Goal: Complete application form

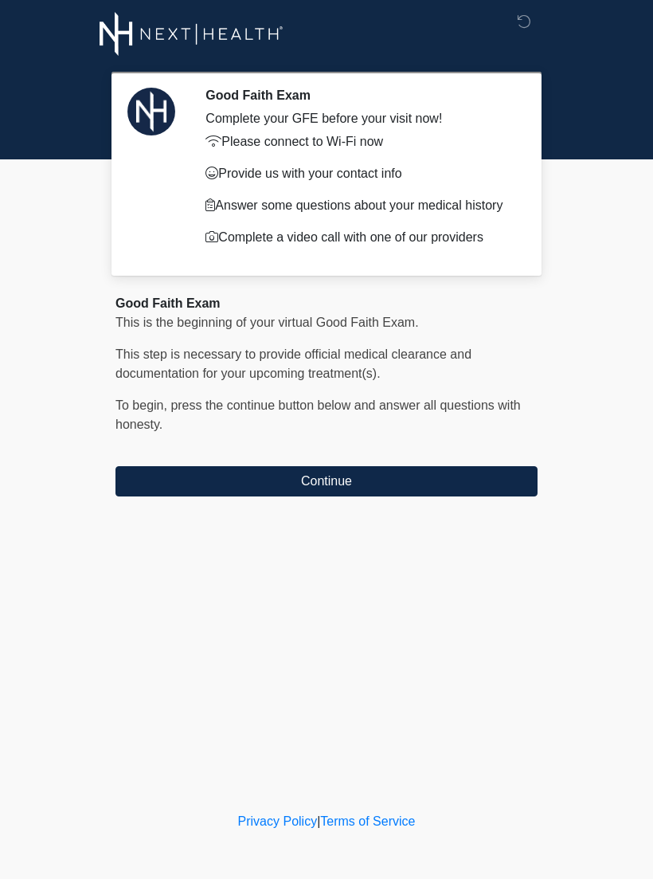
click at [413, 496] on button "Continue" at bounding box center [327, 481] width 422 height 30
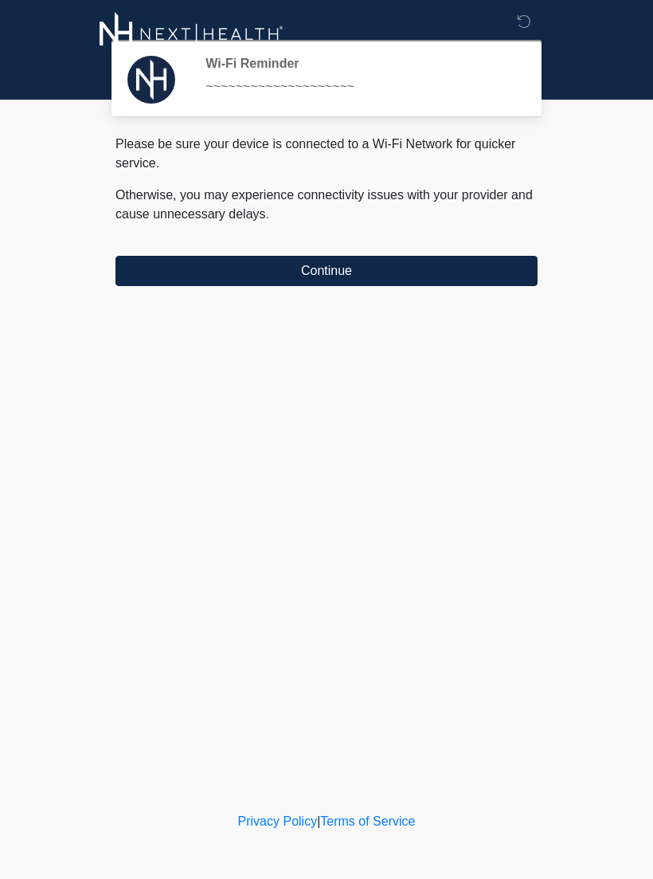
click at [437, 283] on button "Continue" at bounding box center [327, 271] width 422 height 30
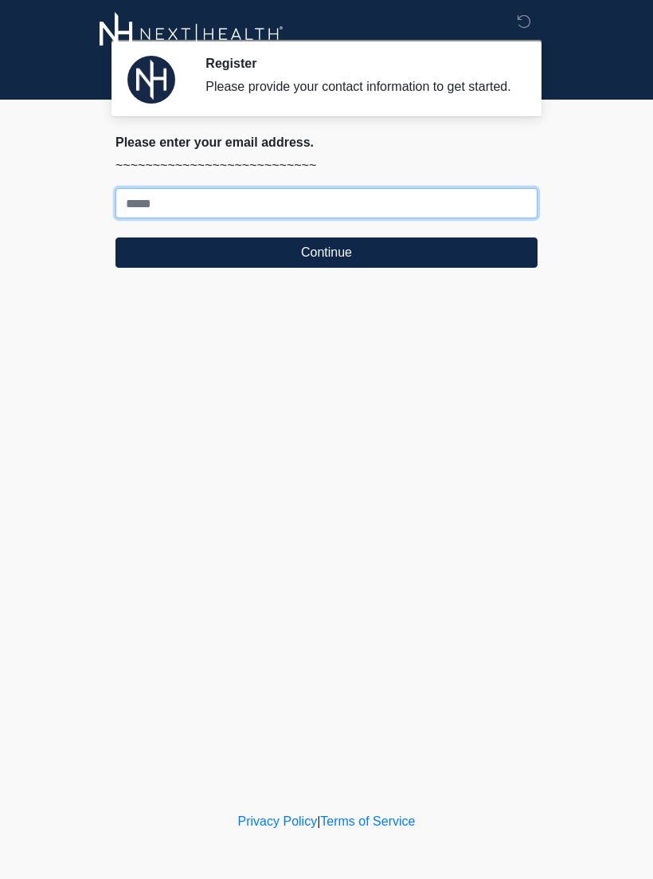
click at [190, 218] on input "Where should we email your treatment plan?" at bounding box center [327, 203] width 422 height 30
type input "**********"
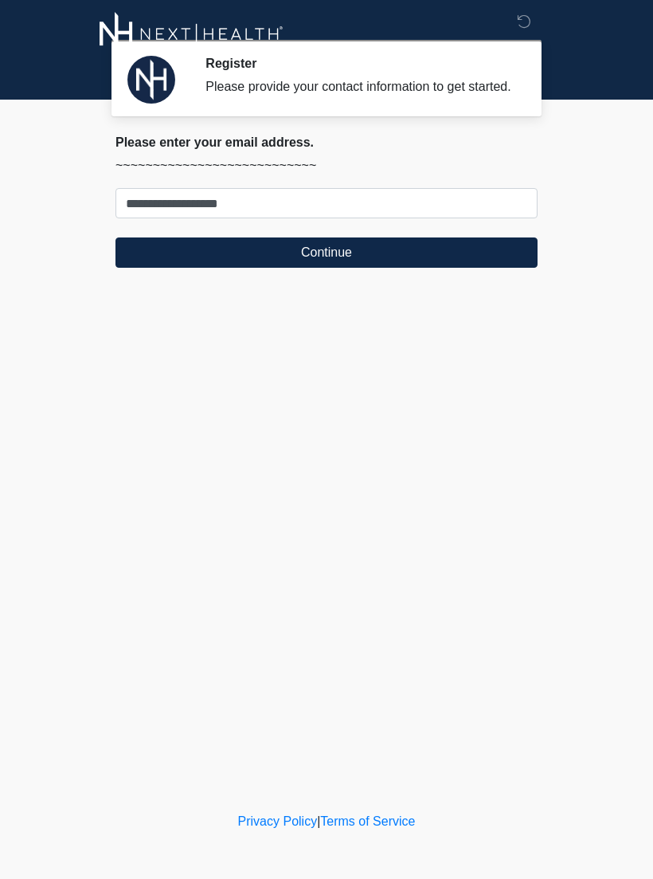
click at [333, 265] on button "Continue" at bounding box center [327, 252] width 422 height 30
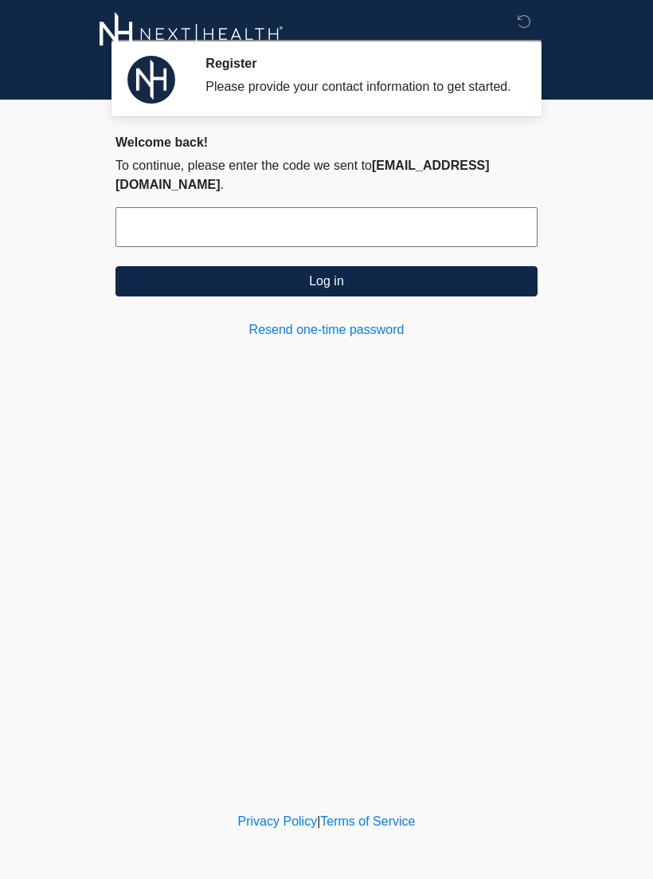
click at [202, 222] on input "text" at bounding box center [327, 227] width 422 height 40
type input "******"
click at [331, 285] on button "Log in" at bounding box center [327, 281] width 422 height 30
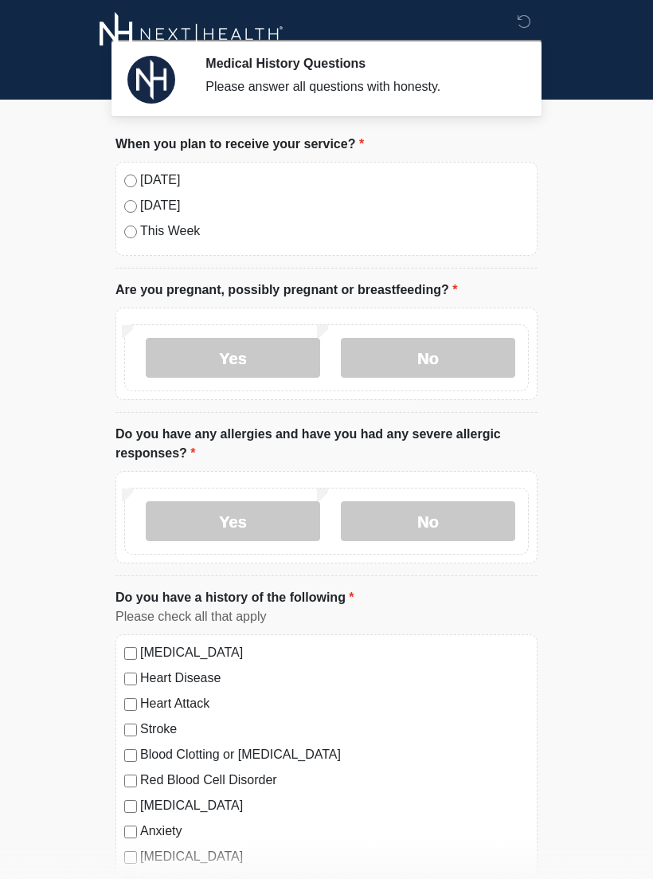
click at [426, 363] on label "No" at bounding box center [428, 358] width 174 height 40
click at [417, 522] on label "No" at bounding box center [428, 521] width 174 height 40
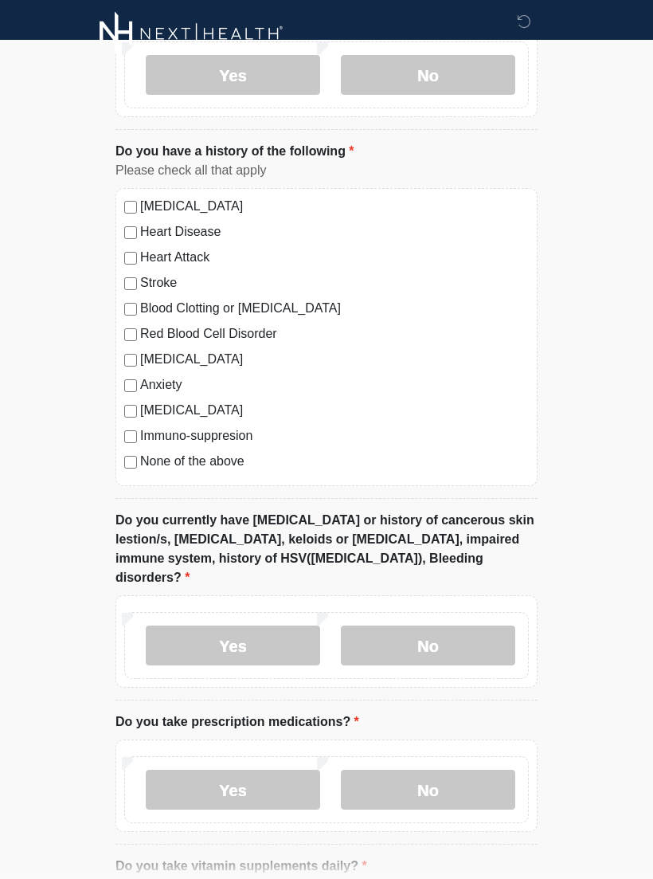
scroll to position [446, 0]
click at [411, 629] on label "No" at bounding box center [428, 645] width 174 height 40
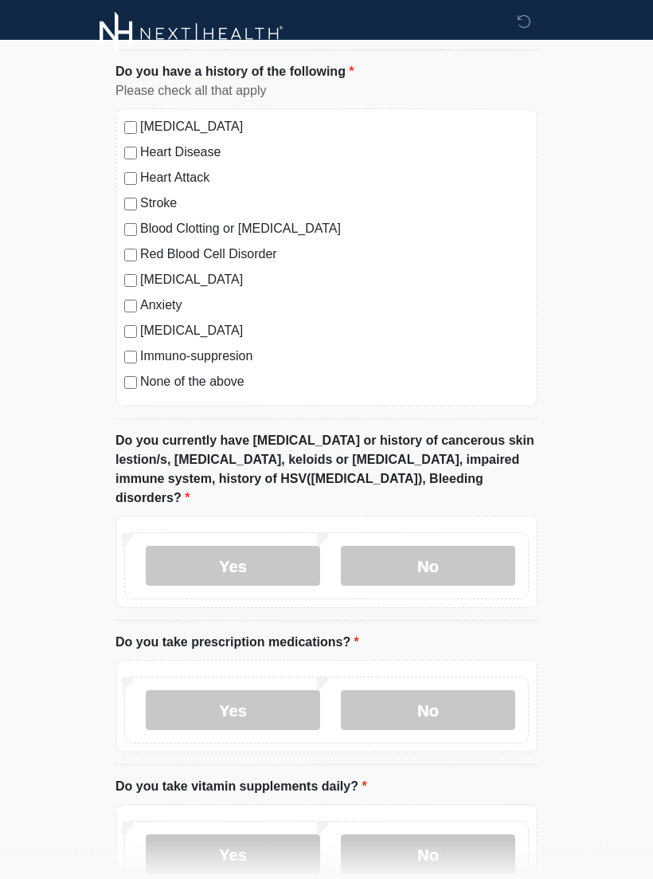
scroll to position [531, 0]
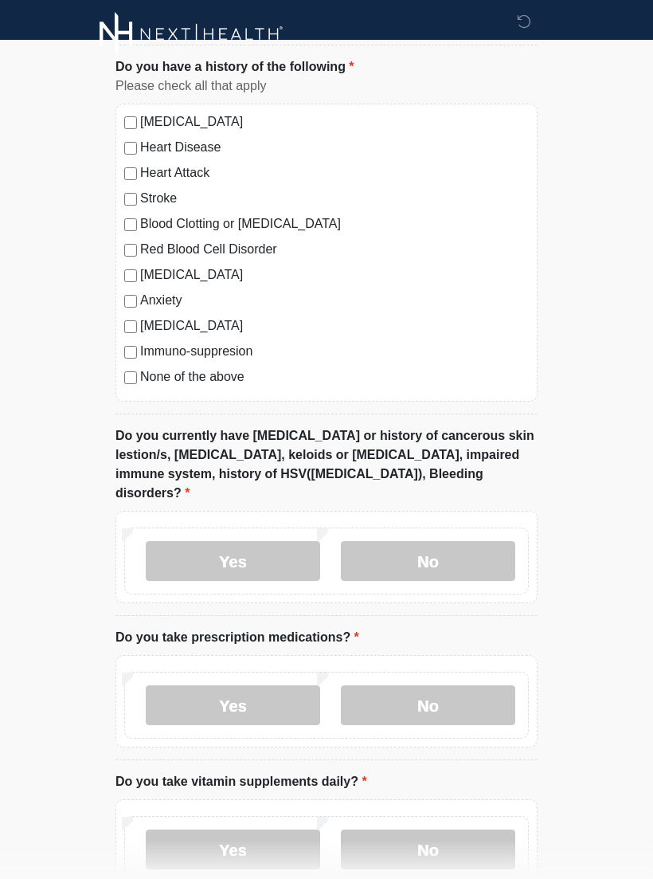
click at [421, 689] on label "No" at bounding box center [428, 705] width 174 height 40
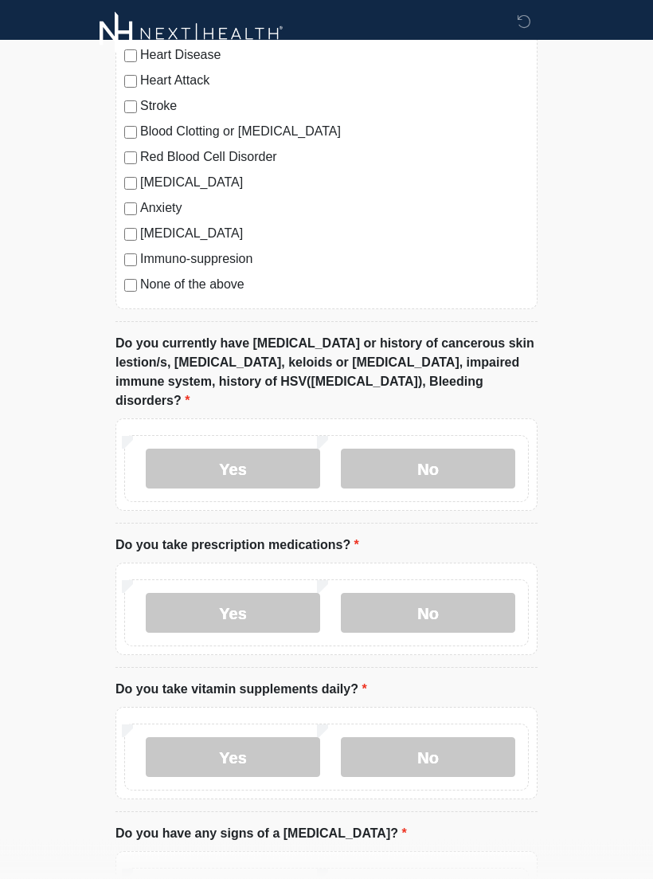
scroll to position [626, 0]
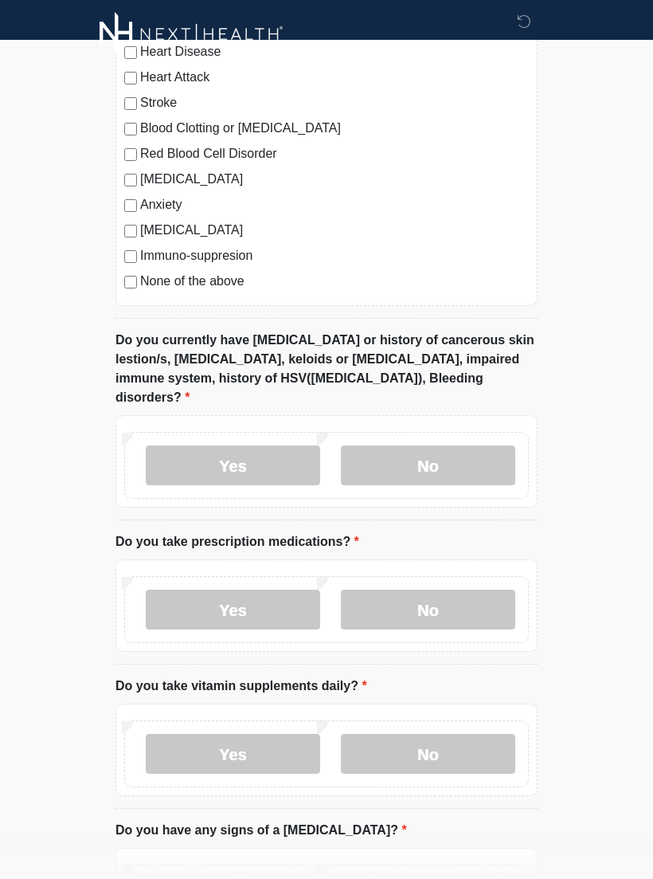
click at [227, 740] on label "Yes" at bounding box center [233, 754] width 174 height 40
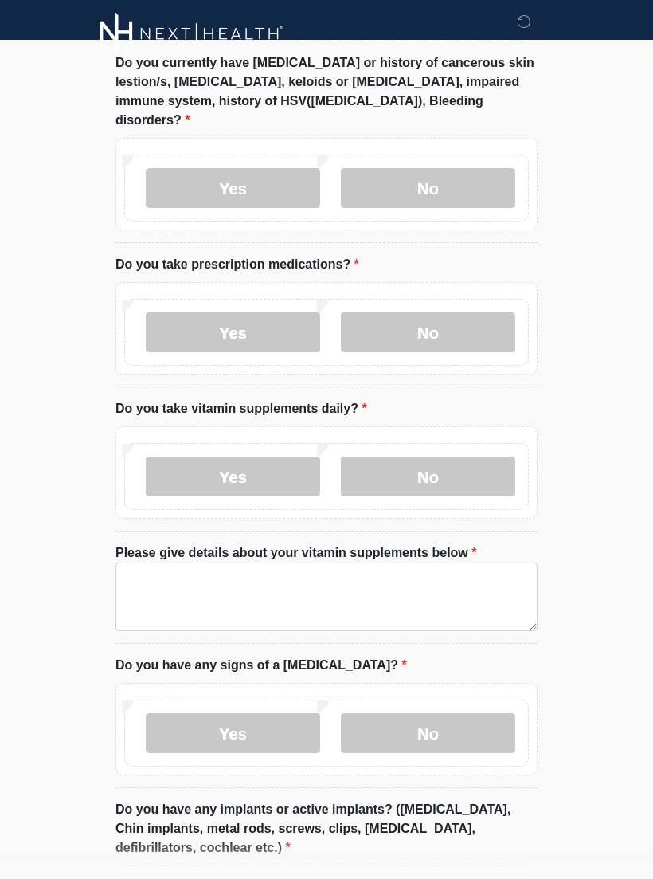
scroll to position [903, 0]
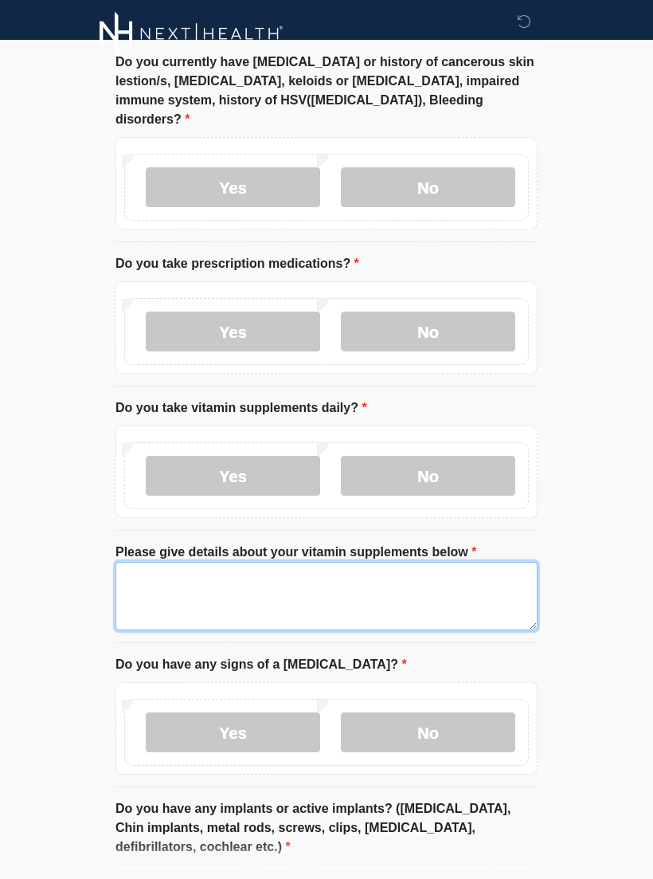
click at [165, 581] on textarea "Please give details about your vitamin supplements below" at bounding box center [327, 596] width 422 height 69
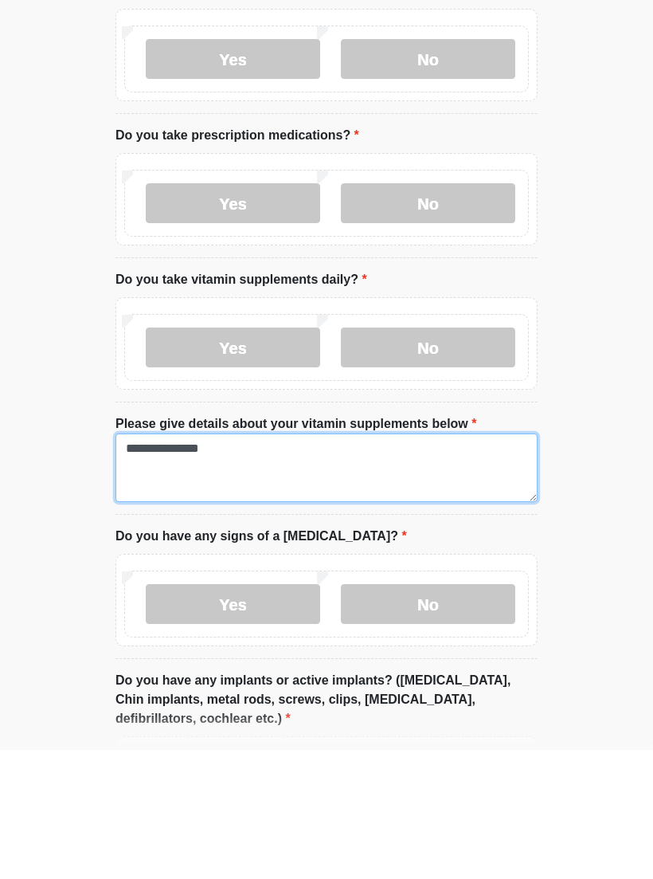
type textarea "**********"
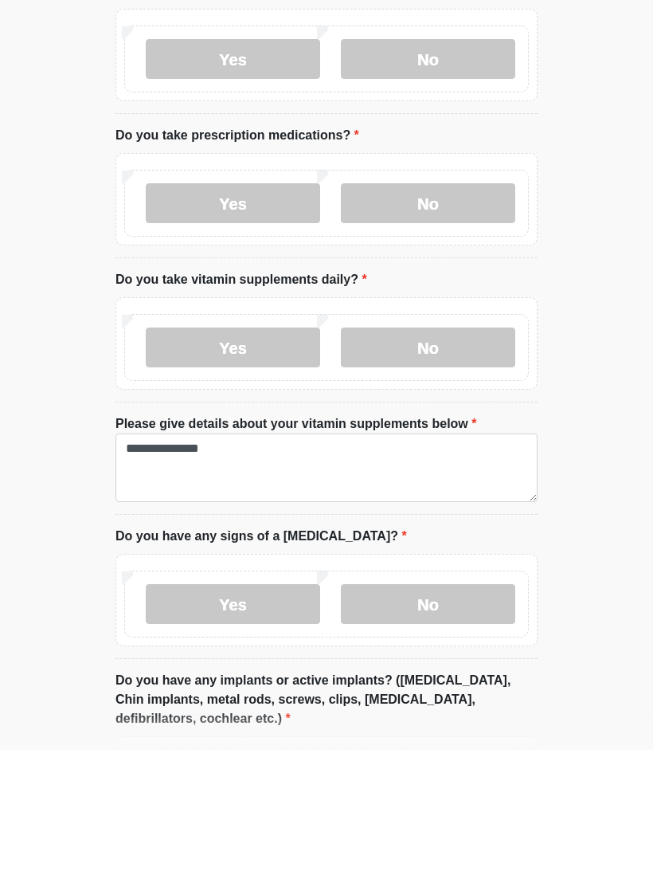
click at [430, 713] on label "No" at bounding box center [428, 733] width 174 height 40
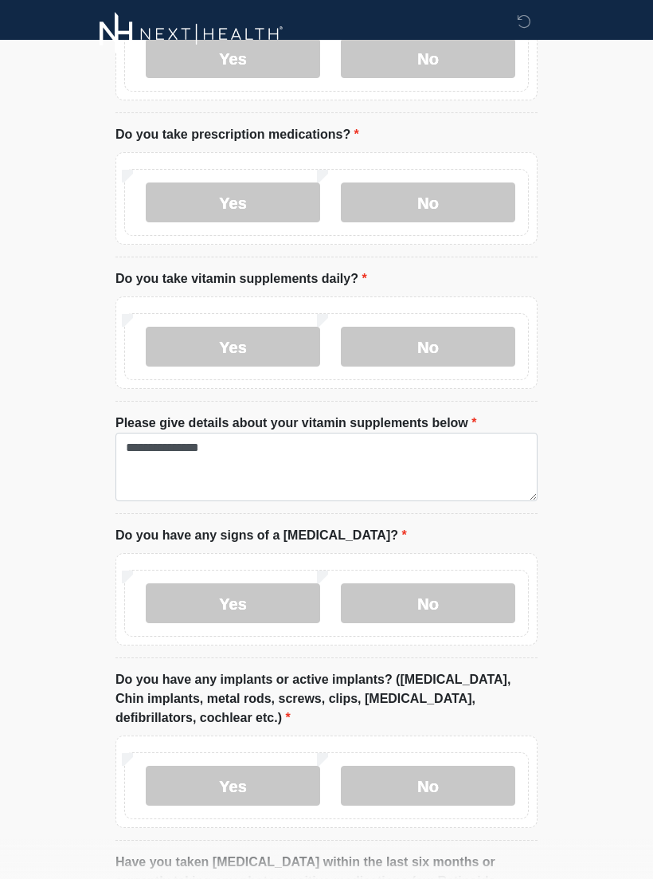
click at [250, 766] on label "Yes" at bounding box center [233, 786] width 174 height 40
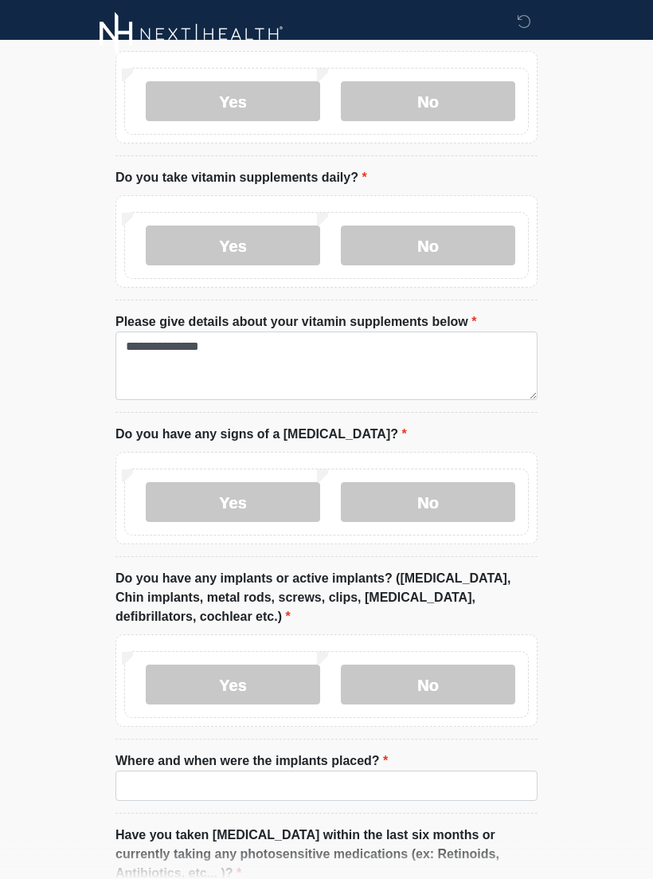
scroll to position [1159, 0]
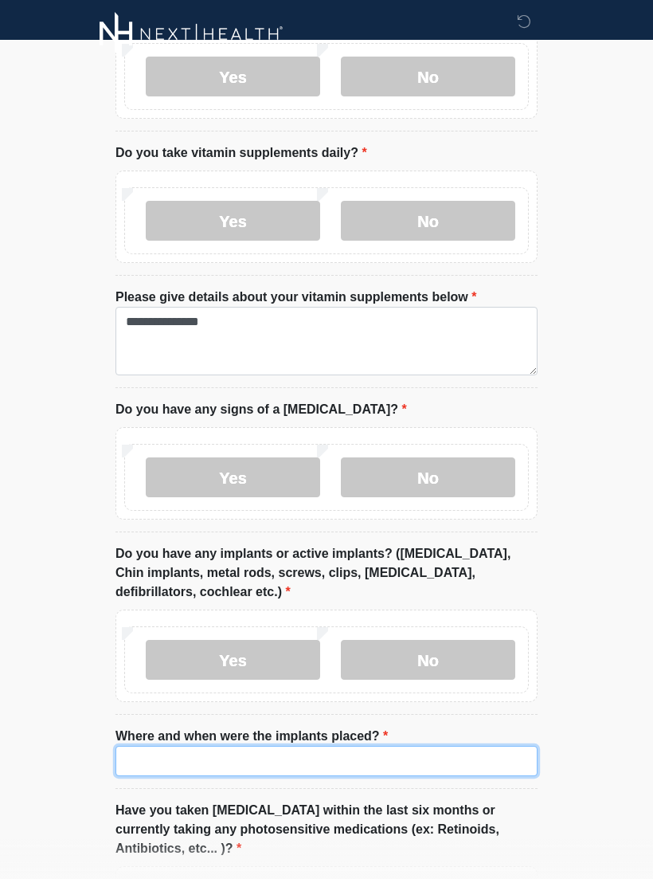
click at [210, 746] on input "Where and when were the implants placed?" at bounding box center [327, 761] width 422 height 30
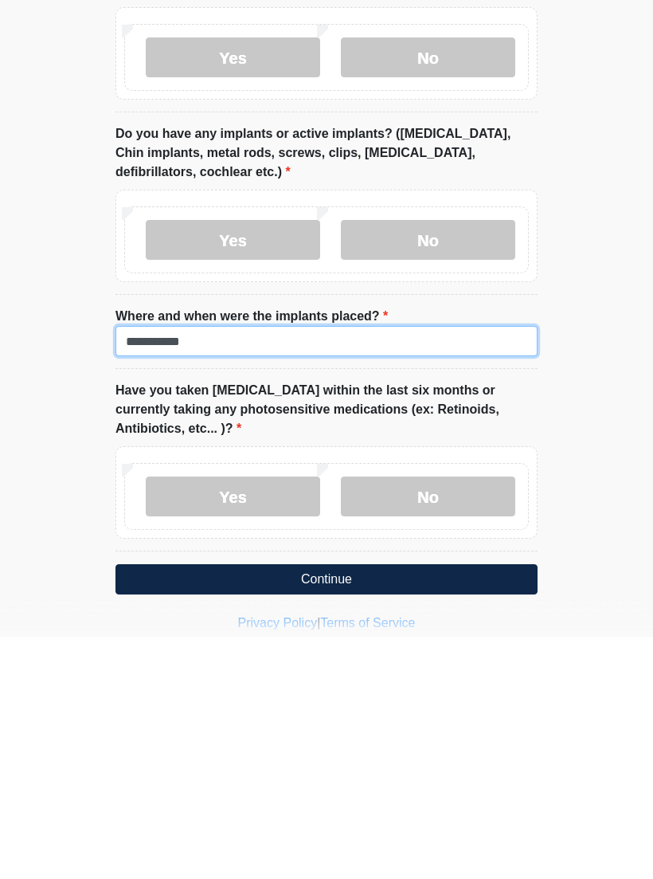
type input "**********"
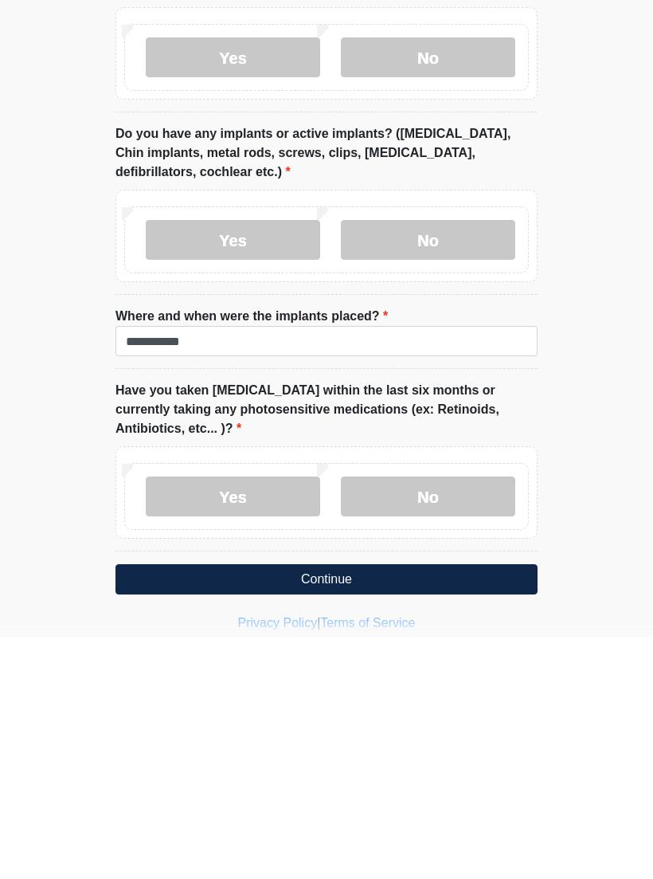
click at [424, 719] on label "No" at bounding box center [428, 739] width 174 height 40
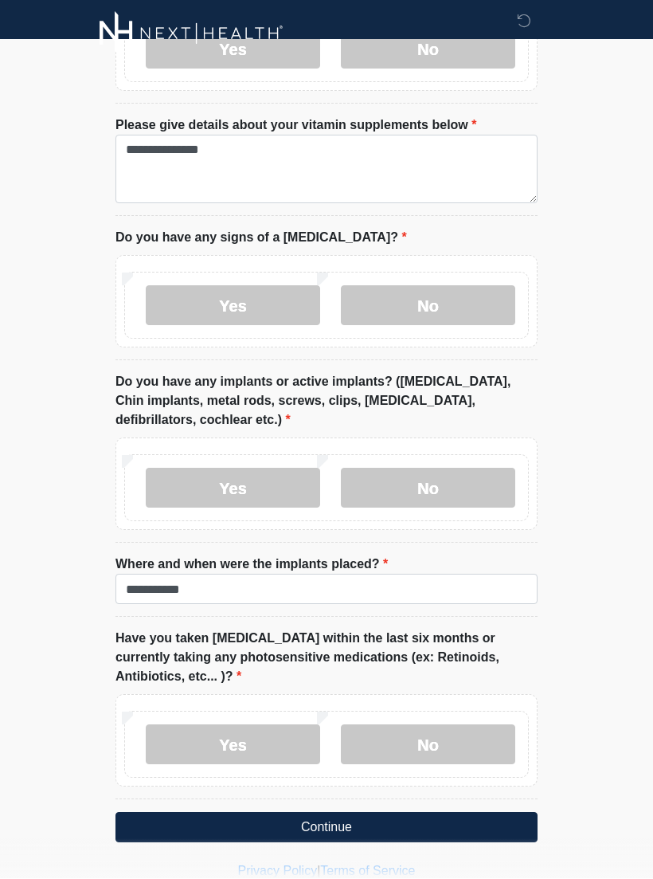
scroll to position [1331, 0]
click at [325, 813] on button "Continue" at bounding box center [327, 828] width 422 height 30
click at [321, 813] on button "Continue" at bounding box center [327, 828] width 422 height 30
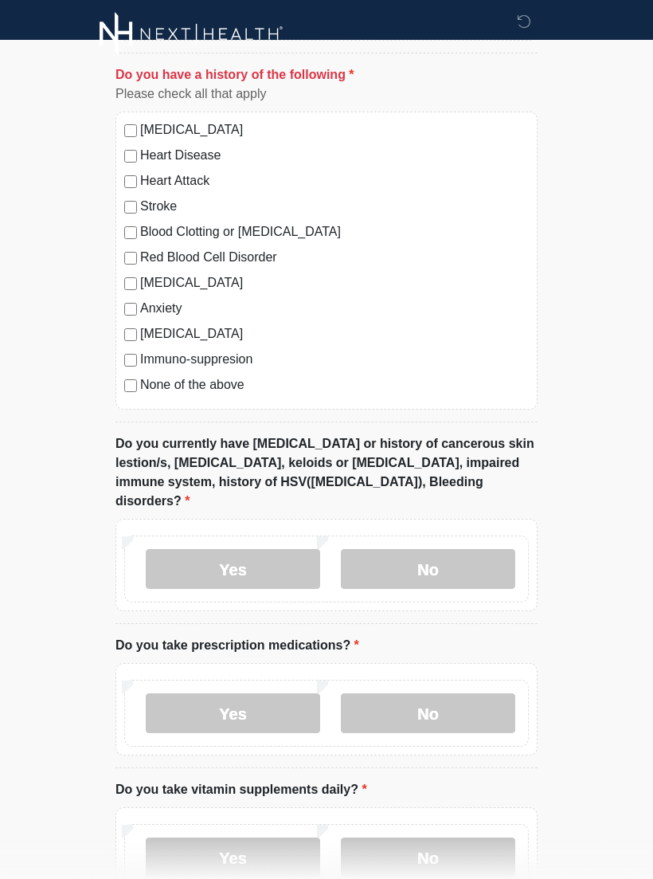
click at [119, 378] on div "[MEDICAL_DATA] Heart Disease Heart Attack Stroke Blood Clotting or [MEDICAL_DAT…" at bounding box center [327, 261] width 422 height 298
click at [128, 375] on div "None of the above" at bounding box center [326, 384] width 405 height 19
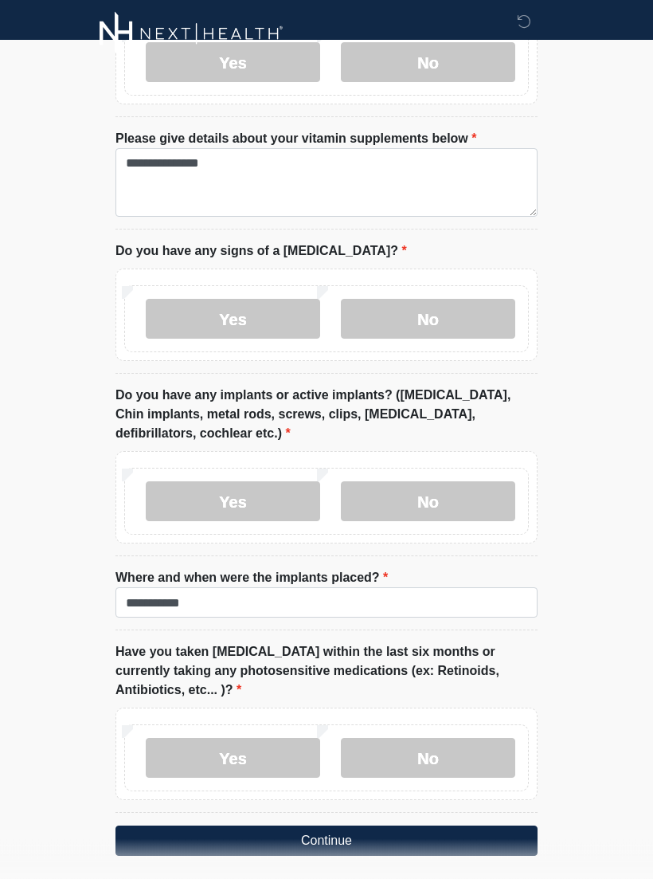
scroll to position [1331, 0]
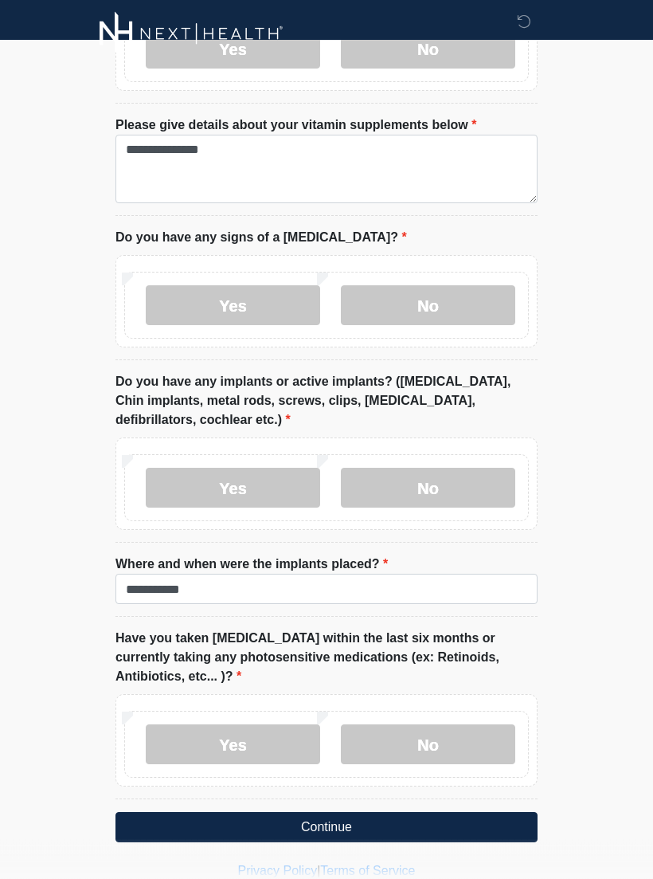
click at [321, 813] on button "Continue" at bounding box center [327, 828] width 422 height 30
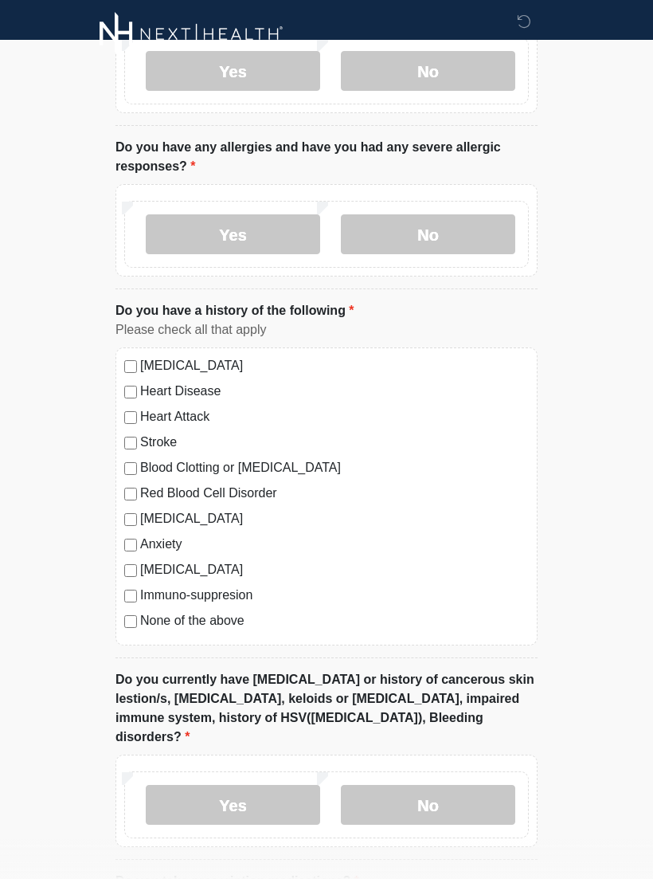
scroll to position [0, 0]
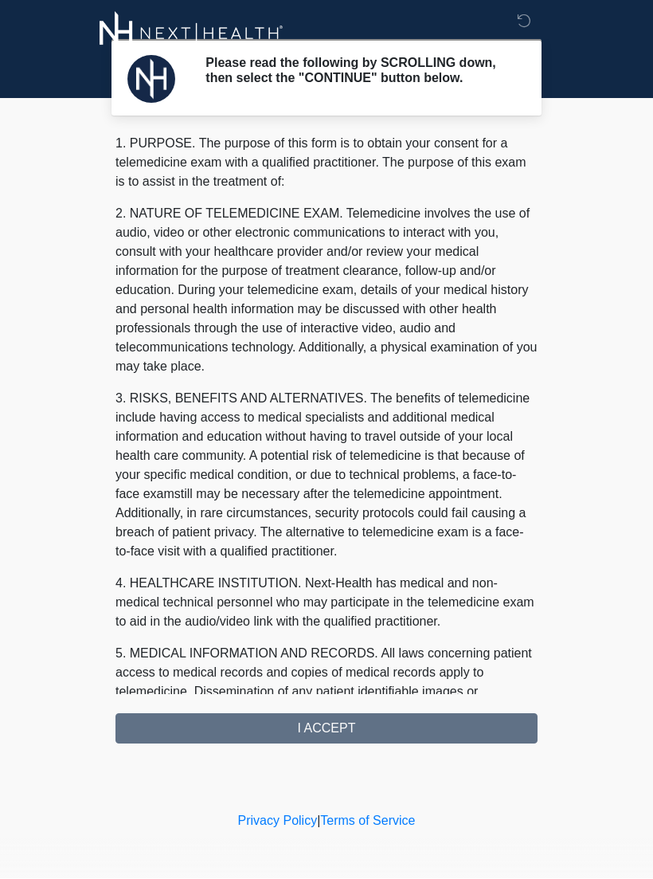
click at [325, 741] on div "1. PURPOSE. The purpose of this form is to obtain your consent for a telemedici…" at bounding box center [327, 439] width 422 height 609
click at [319, 744] on div "1. PURPOSE. The purpose of this form is to obtain your consent for a telemedici…" at bounding box center [327, 439] width 422 height 609
click at [334, 733] on div "1. PURPOSE. The purpose of this form is to obtain your consent for a telemedici…" at bounding box center [327, 439] width 422 height 609
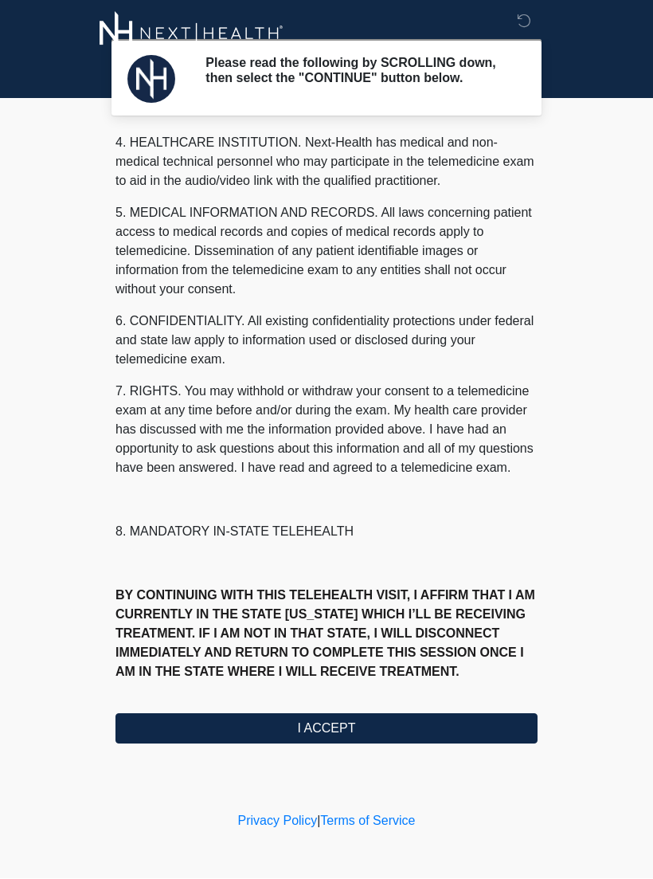
scroll to position [479, 0]
click at [316, 740] on button "I ACCEPT" at bounding box center [327, 729] width 422 height 30
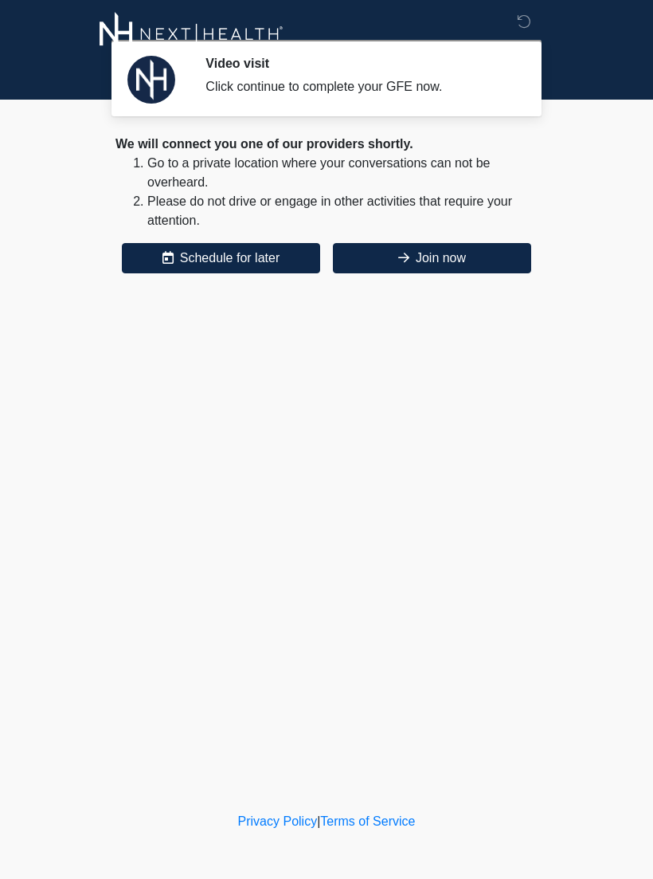
click at [433, 261] on button "Join now" at bounding box center [432, 258] width 198 height 30
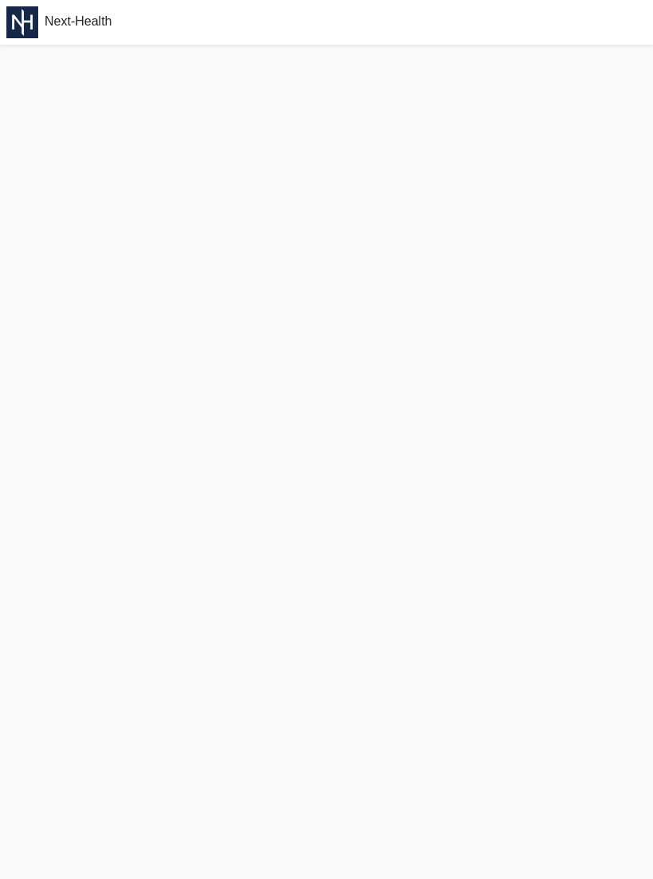
scroll to position [31, 0]
